Goal: Task Accomplishment & Management: Use online tool/utility

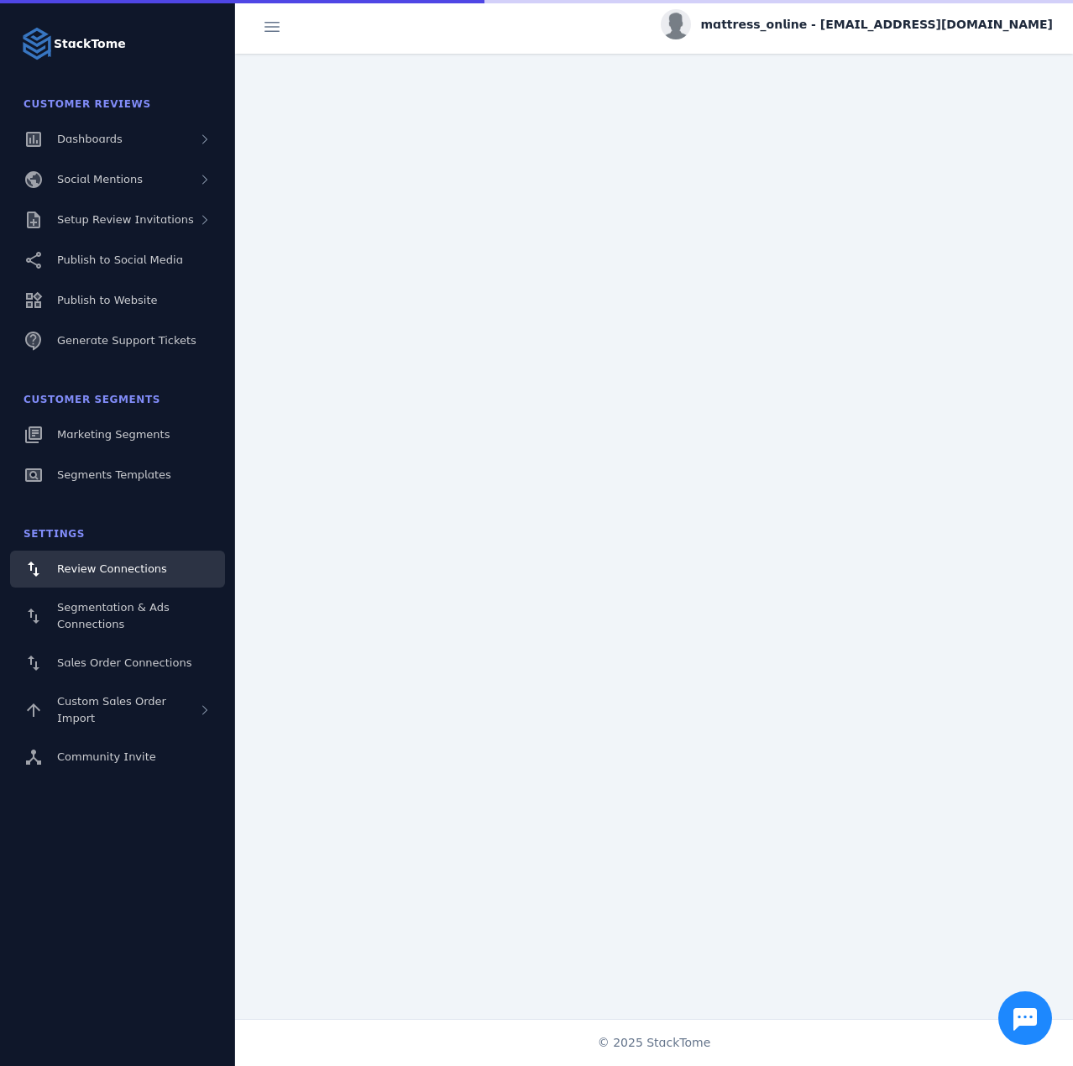
click at [87, 239] on fuse-vertical-navigation-group-item "Customer Reviews Dashboards Social Mentions Setup Review Invitations Publish to…" at bounding box center [117, 224] width 235 height 275
click at [91, 236] on div "Setup Review Invitations" at bounding box center [117, 219] width 215 height 37
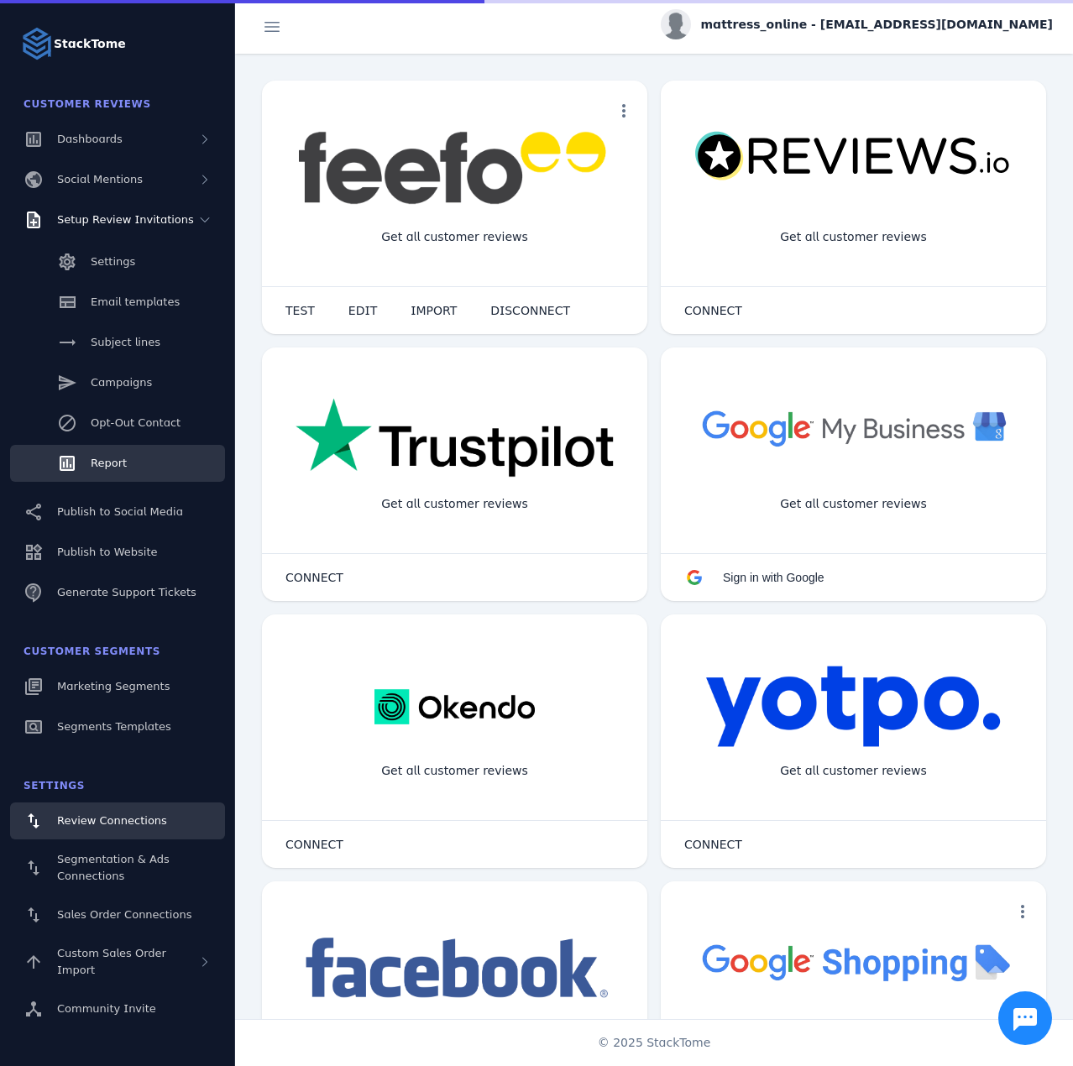
click at [131, 474] on link "Report" at bounding box center [117, 463] width 215 height 37
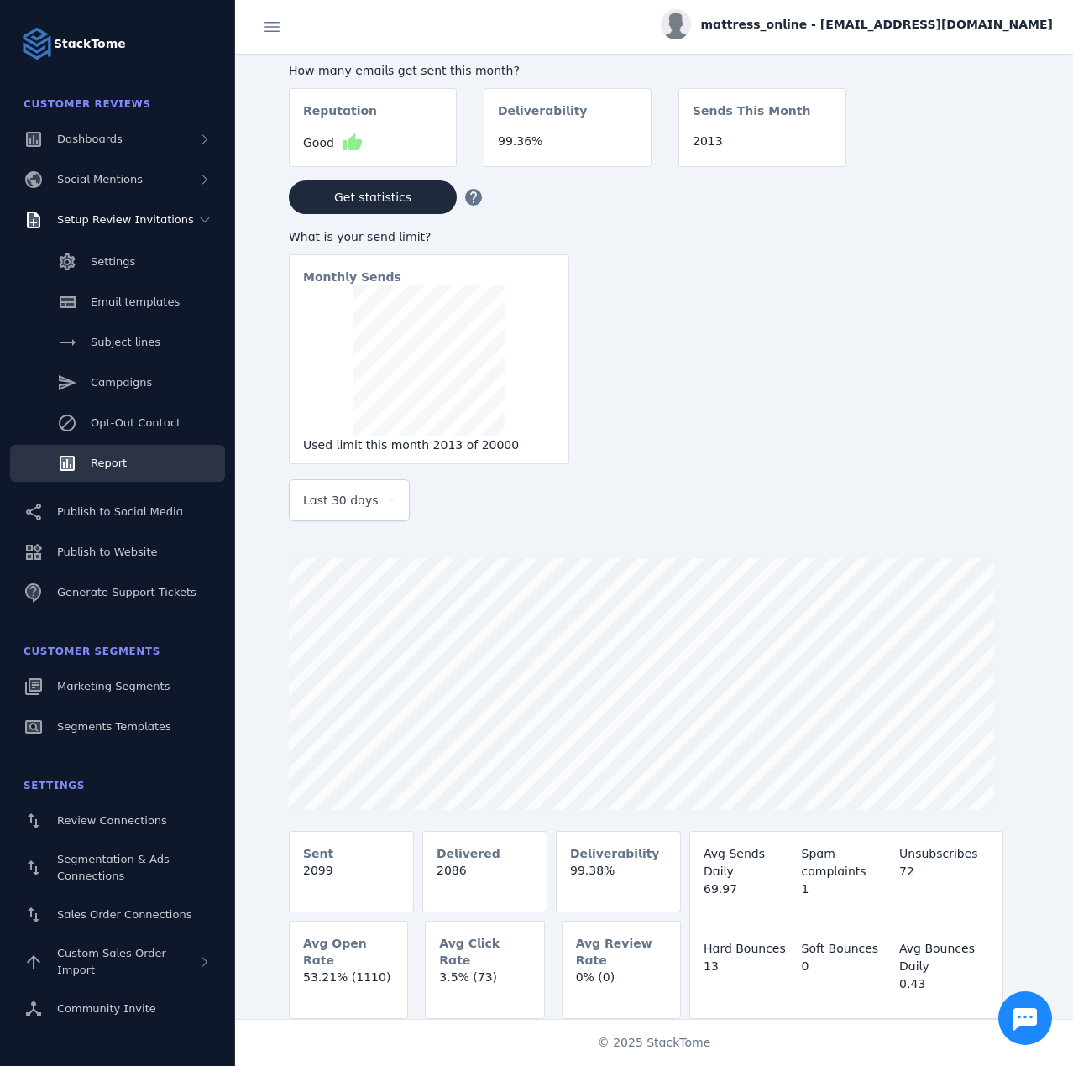
drag, startPoint x: 320, startPoint y: 510, endPoint x: 322, endPoint y: 520, distance: 10.4
click at [320, 510] on span "Last 30 days" at bounding box center [341, 500] width 76 height 20
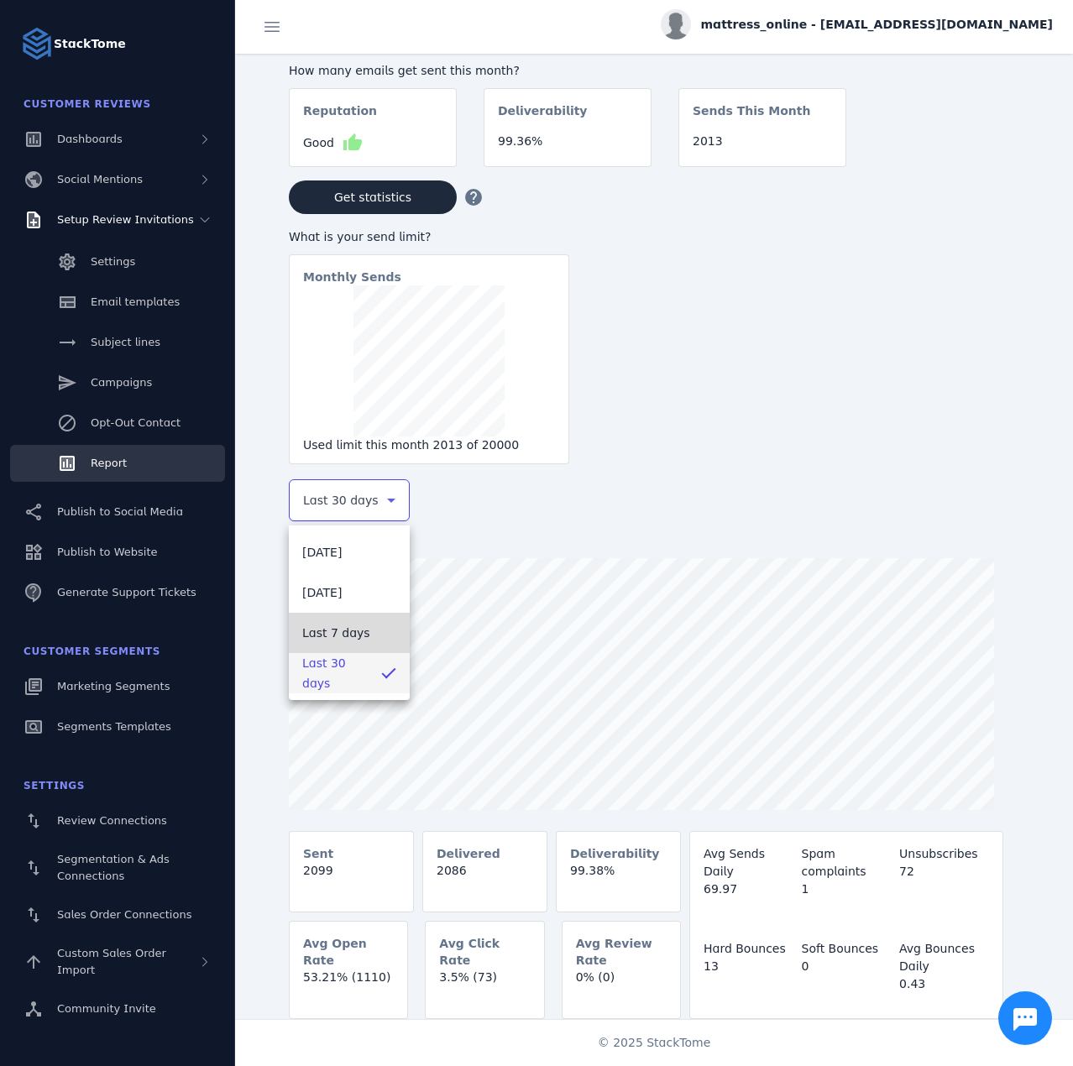
click at [332, 635] on span "Last 7 days" at bounding box center [336, 633] width 68 height 20
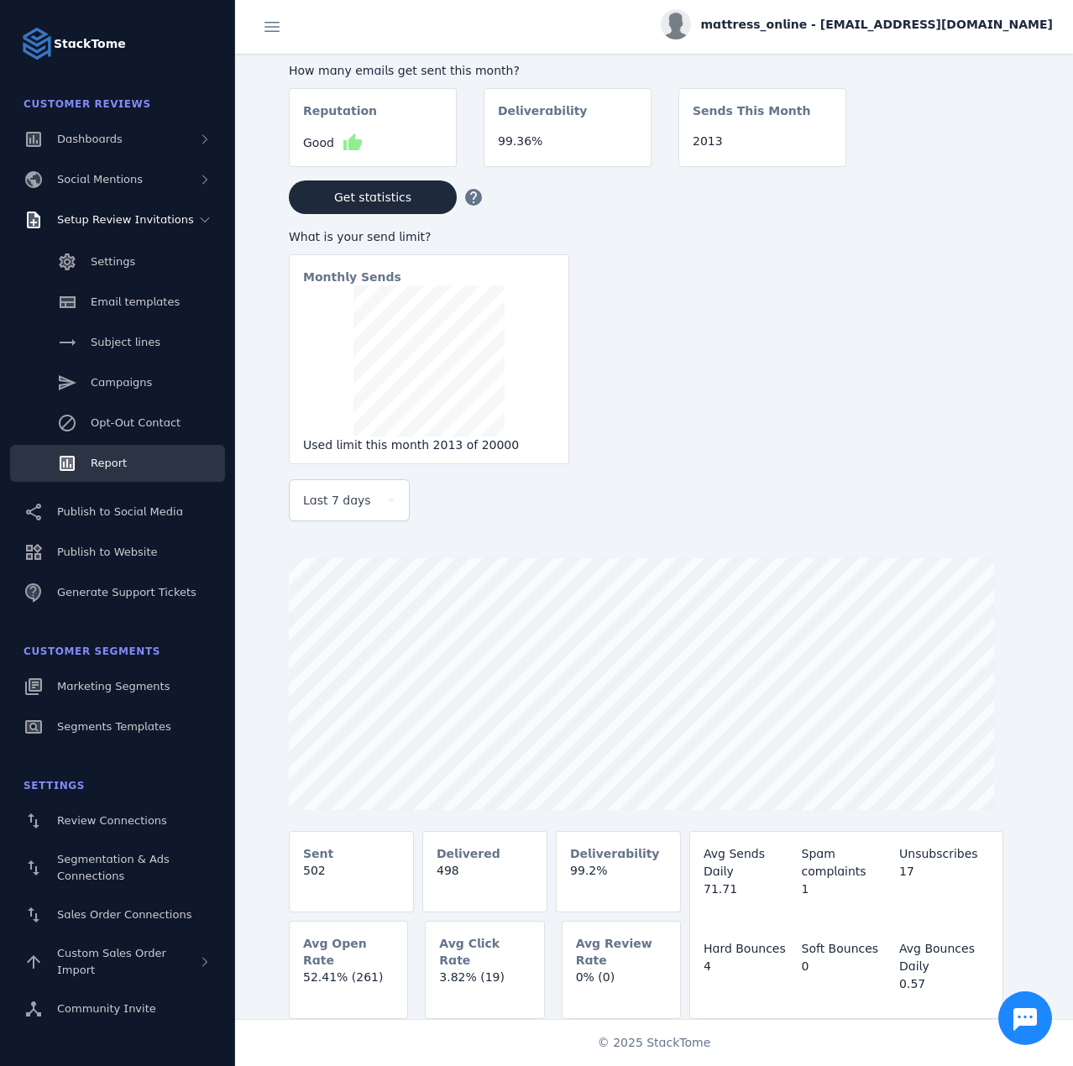
click at [833, 26] on span "mattress_online - cs_mattress@stacktome.com" at bounding box center [877, 25] width 352 height 18
click at [950, 172] on button "Sign out" at bounding box center [992, 162] width 121 height 40
